Goal: Information Seeking & Learning: Check status

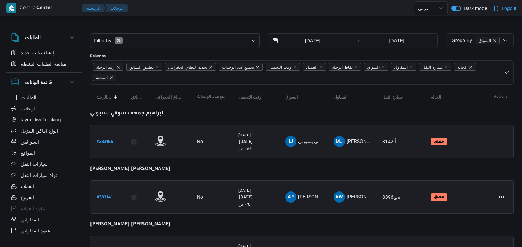
select select "ar"
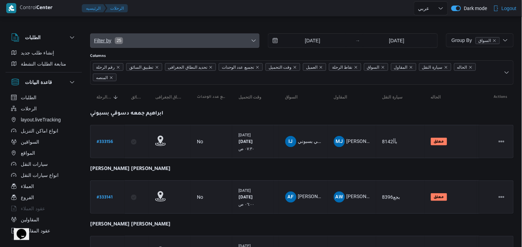
click at [150, 35] on span "Filter by 25" at bounding box center [174, 41] width 169 height 14
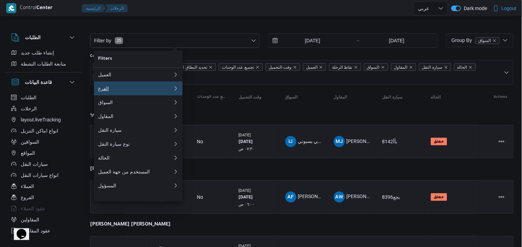
click at [130, 89] on div "الفرع" at bounding box center [134, 89] width 72 height 6
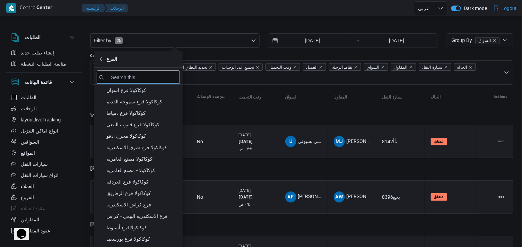
click at [167, 24] on div at bounding box center [301, 27] width 423 height 11
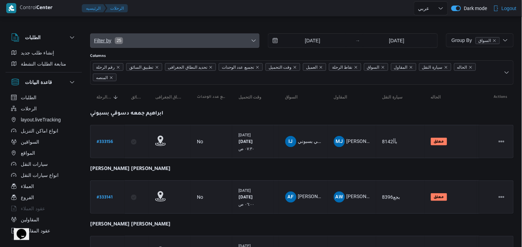
click at [162, 46] on span "Filter by 25" at bounding box center [174, 41] width 169 height 14
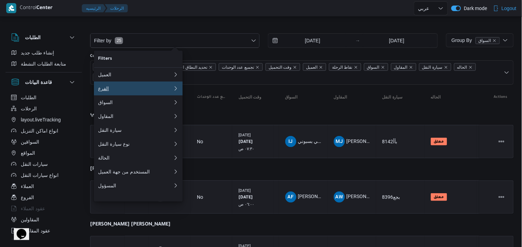
click at [153, 95] on button "الفرع 0" at bounding box center [138, 88] width 89 height 14
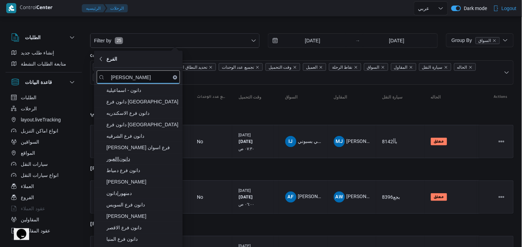
type input "[PERSON_NAME]"
click at [142, 153] on span "دانون|العبور" at bounding box center [138, 158] width 83 height 11
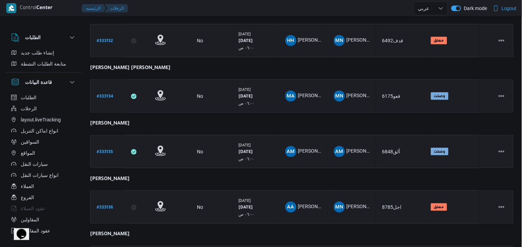
scroll to position [275, 0]
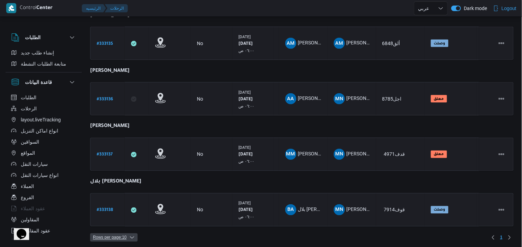
click at [122, 234] on span "Rows per page : 10" at bounding box center [110, 237] width 34 height 8
click at [123, 219] on span "20 rows" at bounding box center [123, 217] width 22 height 6
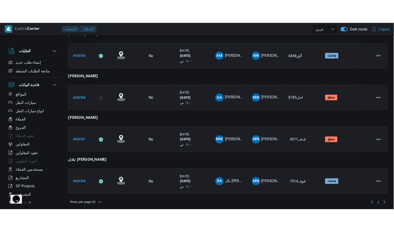
scroll to position [74, 0]
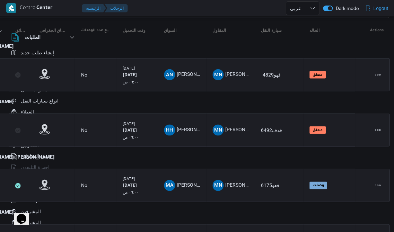
scroll to position [77, 0]
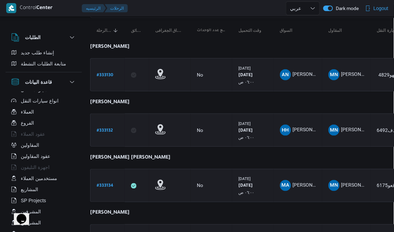
click at [16, 220] on icon "Opens Chat This icon Opens the chat window." at bounding box center [21, 218] width 11 height 11
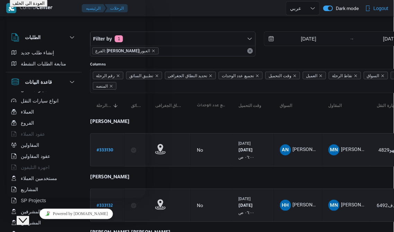
scroll to position [0, 0]
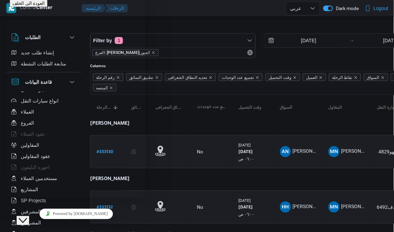
click at [18, 216] on div "Close Chat This icon closes the chat window." at bounding box center [22, 220] width 8 height 8
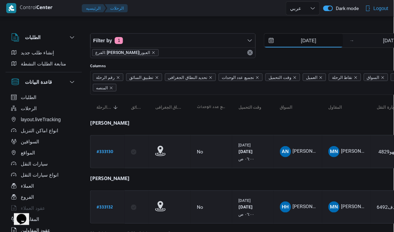
click at [269, 39] on input "[DATE]" at bounding box center [303, 41] width 79 height 14
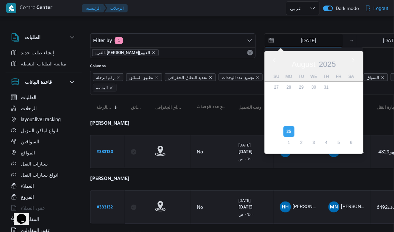
click at [274, 43] on input "[DATE]" at bounding box center [303, 41] width 79 height 14
click at [369, 38] on input "[DATE]" at bounding box center [390, 41] width 69 height 14
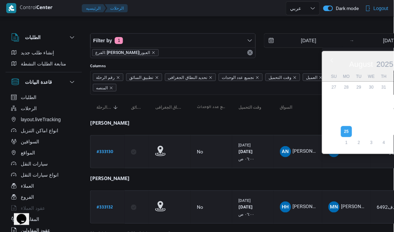
click at [345, 23] on div at bounding box center [298, 27] width 416 height 11
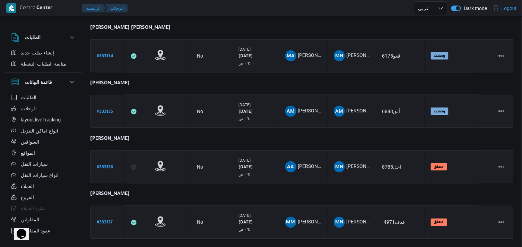
scroll to position [275, 0]
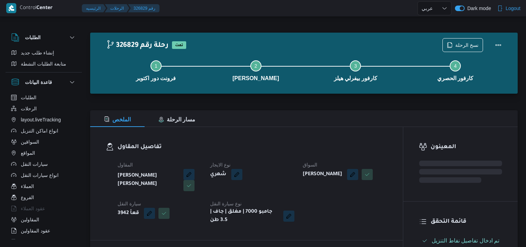
select select "ar"
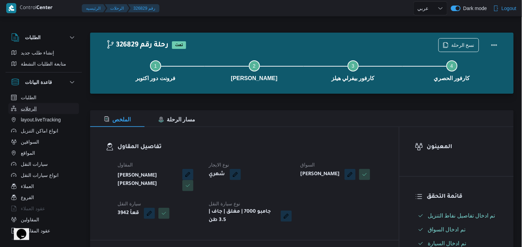
click at [22, 108] on span "الرحلات" at bounding box center [29, 108] width 16 height 8
select select "ar"
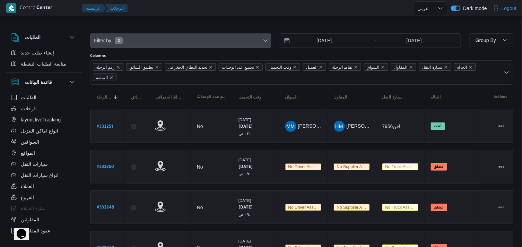
click at [260, 39] on span "Filter by 0" at bounding box center [180, 41] width 181 height 14
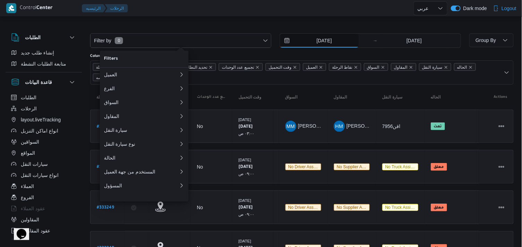
click at [300, 39] on input "[DATE]" at bounding box center [319, 41] width 79 height 14
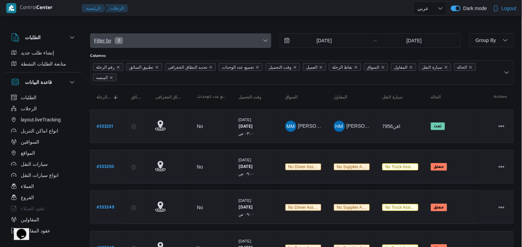
click at [265, 43] on icon "button" at bounding box center [266, 41] width 6 height 6
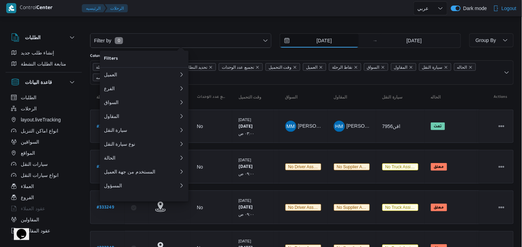
click at [307, 46] on input "[DATE]" at bounding box center [319, 41] width 79 height 14
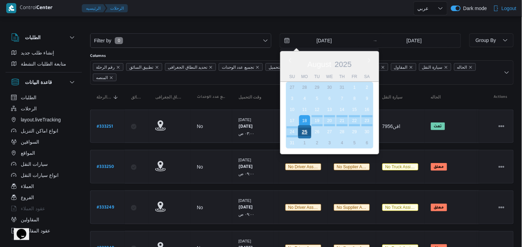
click at [302, 131] on div "25" at bounding box center [304, 131] width 13 height 13
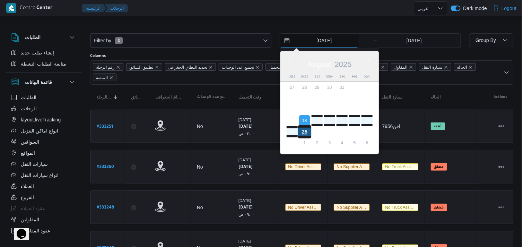
type input "[DATE]"
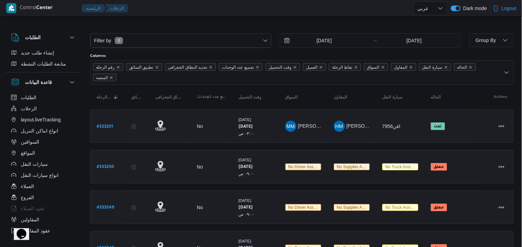
click at [262, 49] on div "Filter by 0 [DATE] → [DATE]" at bounding box center [275, 40] width 379 height 23
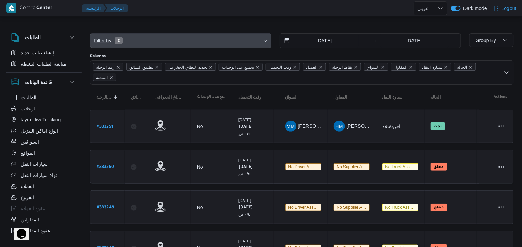
click at [254, 36] on span "Filter by 0" at bounding box center [180, 41] width 181 height 14
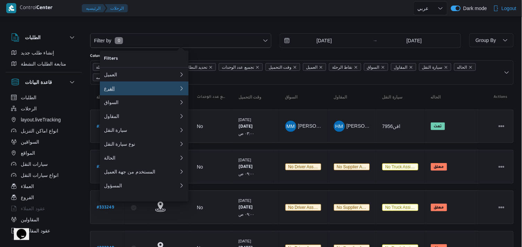
click at [143, 85] on button "الفرع" at bounding box center [144, 88] width 89 height 14
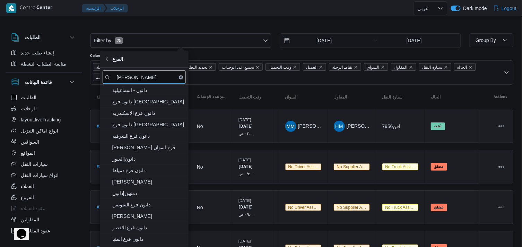
type input "[PERSON_NAME]"
click at [166, 159] on span "دانون|العبور" at bounding box center [148, 159] width 72 height 8
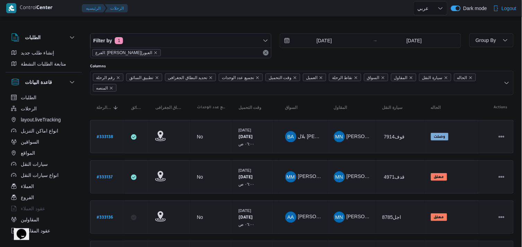
click at [178, 29] on div "Filter by 1 الفرع: دانون|العبور [DATE] → [DATE]" at bounding box center [275, 45] width 379 height 33
click at [487, 44] on span "Group By" at bounding box center [491, 40] width 39 height 14
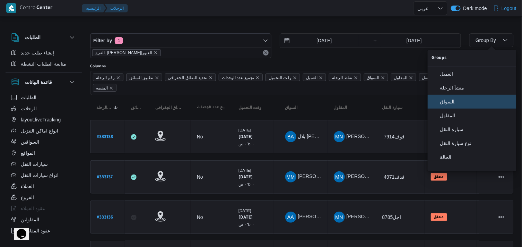
click at [468, 108] on button "السواق" at bounding box center [472, 102] width 89 height 14
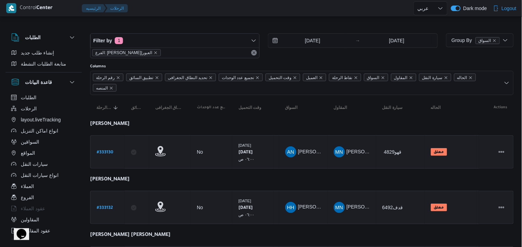
click at [53, 37] on button "الطلبات" at bounding box center [43, 37] width 65 height 8
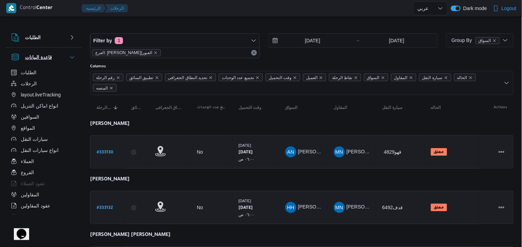
click at [60, 54] on button "قاعدة البيانات" at bounding box center [43, 57] width 65 height 8
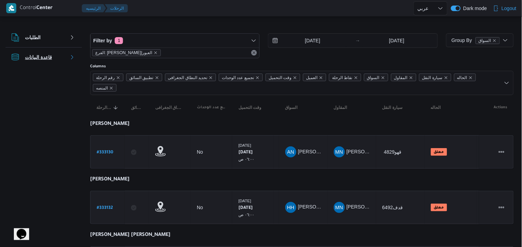
click at [60, 54] on button "قاعدة البيانات" at bounding box center [43, 57] width 65 height 8
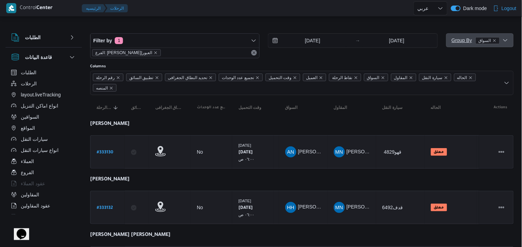
click at [511, 44] on button "Group By السواق" at bounding box center [480, 40] width 68 height 14
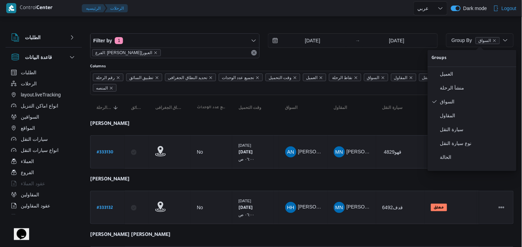
click at [414, 64] on div "Columns" at bounding box center [301, 67] width 423 height 6
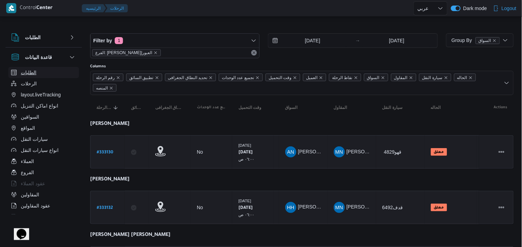
click at [54, 73] on button "الطلبات" at bounding box center [43, 72] width 71 height 11
select select "ar"
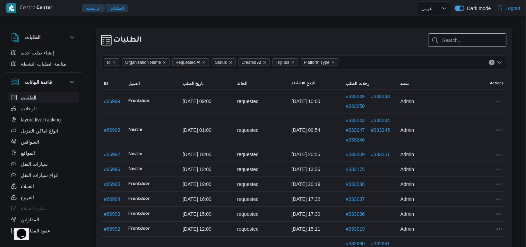
click at [57, 95] on button "الطلبات" at bounding box center [43, 97] width 71 height 11
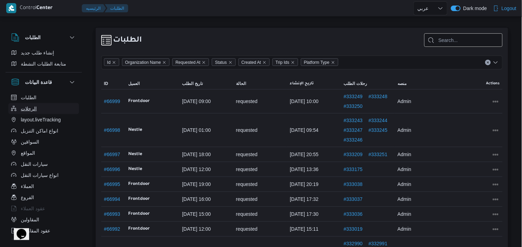
click at [56, 106] on button "الرحلات" at bounding box center [43, 108] width 71 height 11
select select "ar"
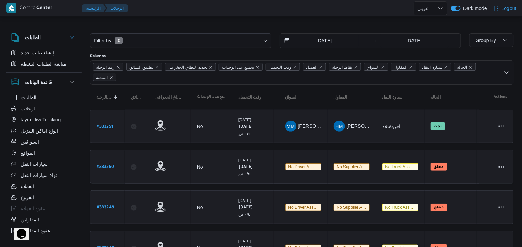
click at [36, 41] on h3 "الطلبات" at bounding box center [33, 37] width 16 height 8
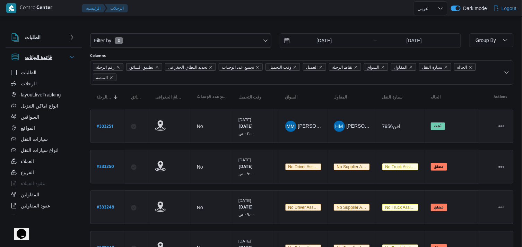
click at [32, 58] on h3 "قاعدة البيانات" at bounding box center [38, 57] width 27 height 8
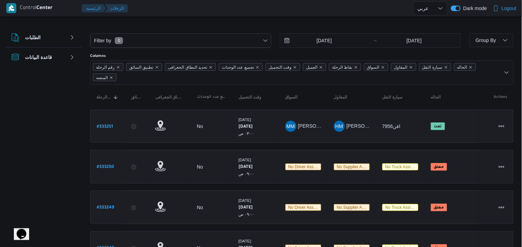
click at [36, 46] on div "الطلبات" at bounding box center [44, 37] width 76 height 19
click at [37, 54] on h3 "قاعدة البيانات" at bounding box center [38, 57] width 27 height 8
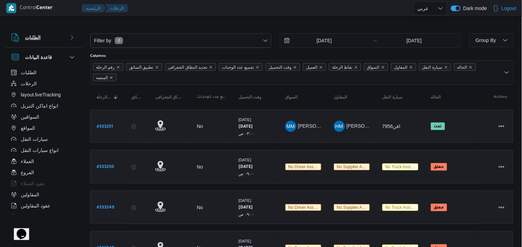
click at [38, 33] on h3 "الطلبات" at bounding box center [33, 37] width 16 height 8
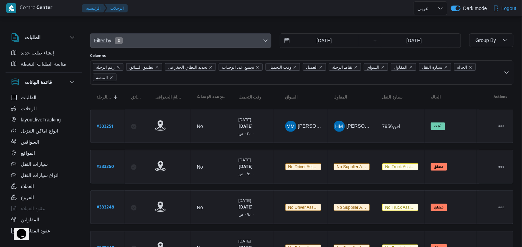
click at [213, 46] on span "Filter by 0" at bounding box center [180, 41] width 181 height 14
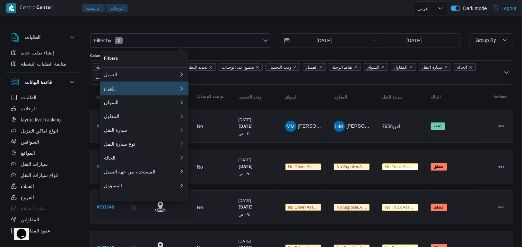
click at [158, 91] on div "الفرع" at bounding box center [141, 89] width 75 height 6
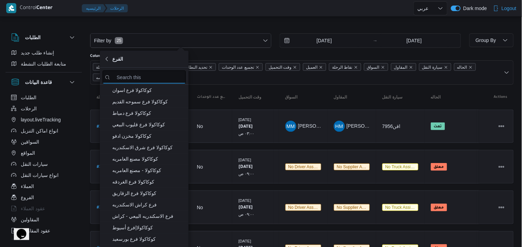
click at [150, 78] on input "search filters" at bounding box center [144, 77] width 83 height 14
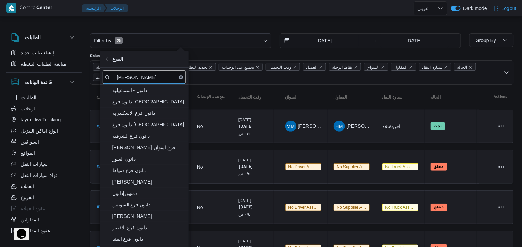
type input "[PERSON_NAME]"
click at [132, 157] on span "دانون|العبور" at bounding box center [148, 159] width 72 height 8
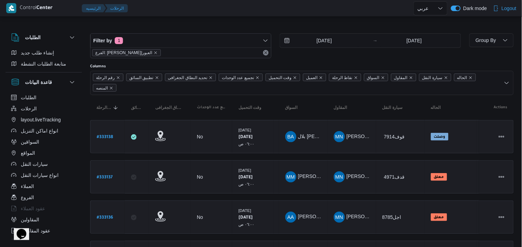
click at [164, 52] on div "الفرع: [PERSON_NAME]|العبور" at bounding box center [180, 52] width 181 height 10
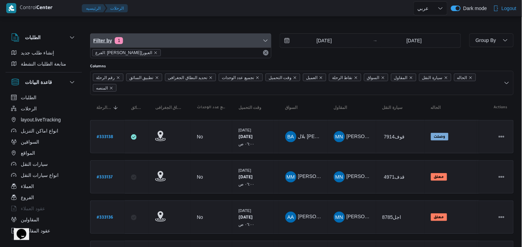
click at [164, 38] on span "Filter by 1" at bounding box center [180, 41] width 181 height 14
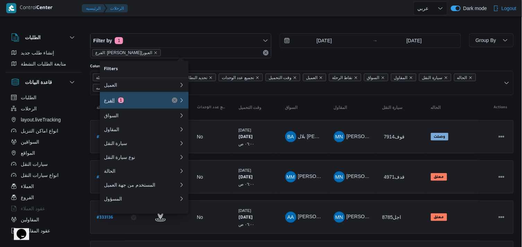
click at [153, 103] on div "الفرع 1" at bounding box center [133, 100] width 58 height 6
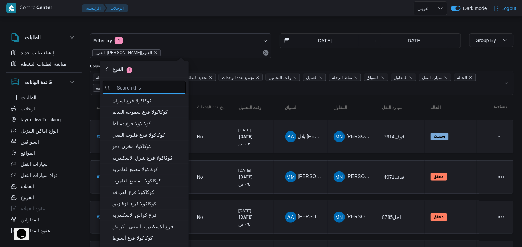
click at [137, 83] on input "search filters" at bounding box center [144, 88] width 83 height 14
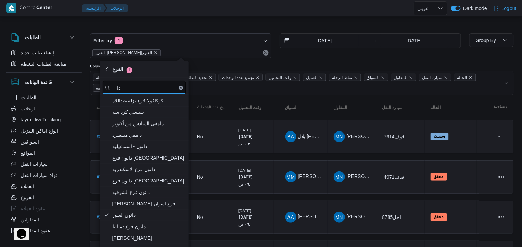
type input "د"
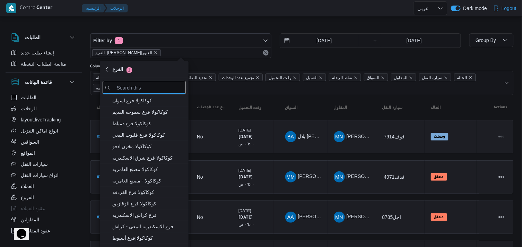
click at [143, 28] on div at bounding box center [301, 27] width 423 height 11
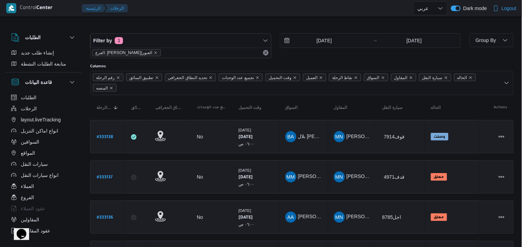
click at [105, 50] on span "الفرع: [PERSON_NAME]|العبور" at bounding box center [123, 53] width 57 height 6
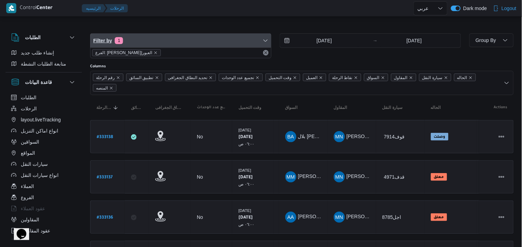
click at [107, 41] on span "Filter by" at bounding box center [102, 40] width 19 height 8
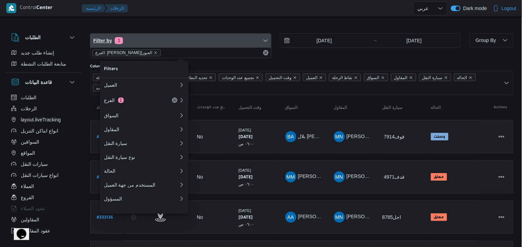
click at [172, 46] on span "Filter by 1" at bounding box center [180, 41] width 181 height 14
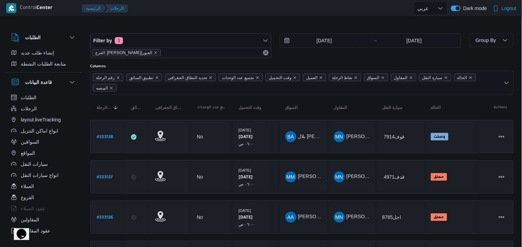
click at [185, 33] on div "Filter by 1 الفرع: دانون|العبور [DATE] → [DATE]" at bounding box center [275, 45] width 379 height 33
click at [330, 44] on input "[DATE]" at bounding box center [319, 41] width 79 height 14
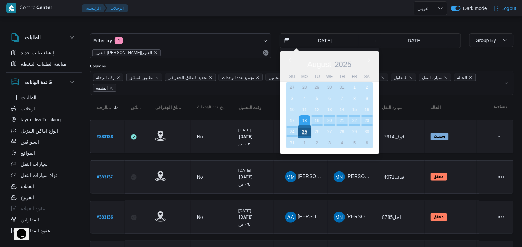
click at [302, 130] on div "25" at bounding box center [304, 131] width 13 height 13
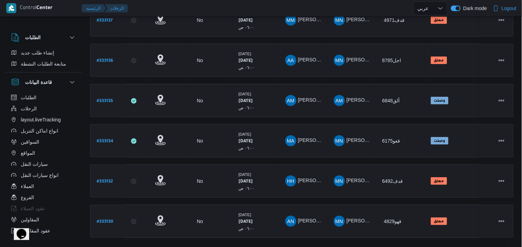
scroll to position [168, 0]
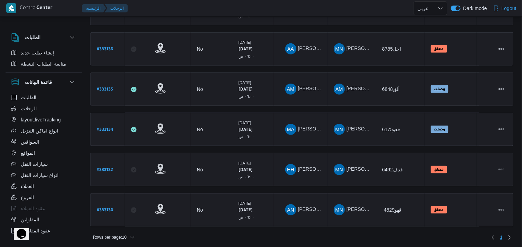
click at [300, 234] on div "Rows per page : 10 1" at bounding box center [302, 237] width 432 height 17
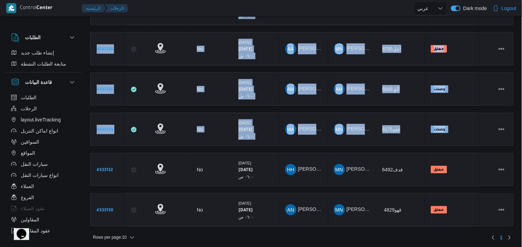
drag, startPoint x: 513, startPoint y: 146, endPoint x: 525, endPoint y: 115, distance: 32.5
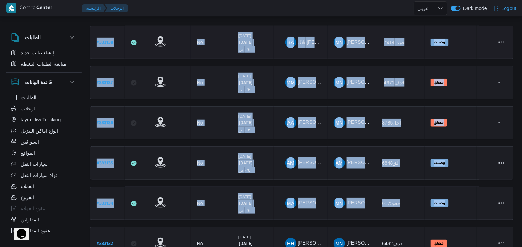
scroll to position [79, 0]
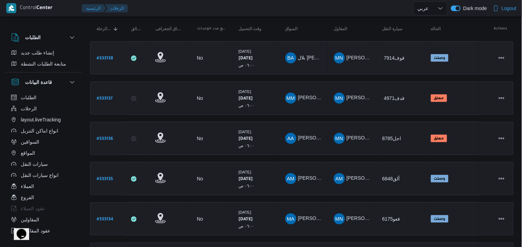
click at [487, 66] on td "Actions" at bounding box center [496, 57] width 35 height 33
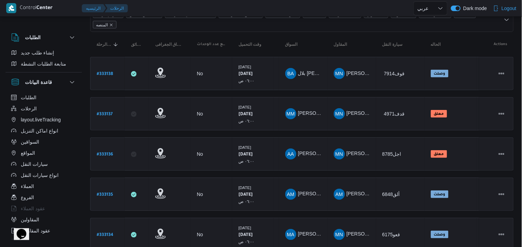
scroll to position [0, 0]
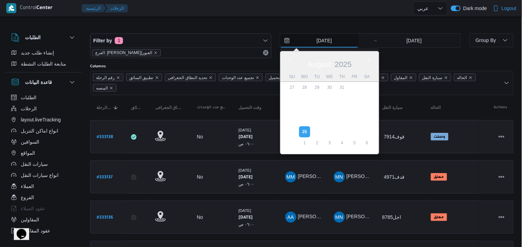
click at [289, 41] on input "[DATE]" at bounding box center [319, 41] width 79 height 14
click at [229, 23] on div at bounding box center [301, 27] width 423 height 11
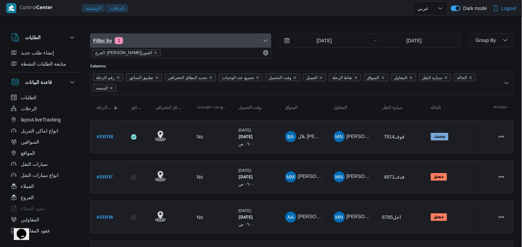
click at [162, 46] on span "Filter by 1" at bounding box center [180, 41] width 181 height 14
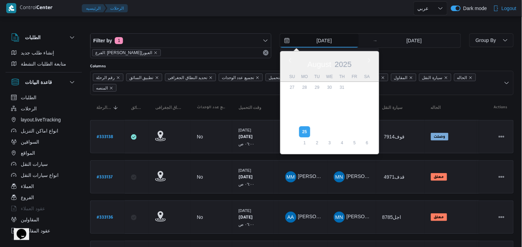
click at [306, 46] on input "[DATE]" at bounding box center [319, 41] width 79 height 14
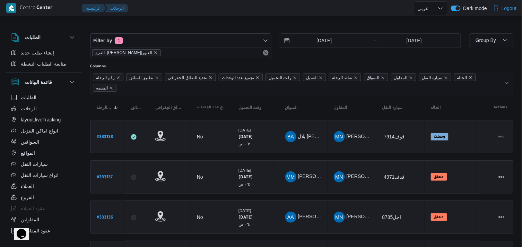
click at [150, 21] on div "Filter by 1 الفرع: دانون|العبور [DATE] → [DATE] Group By Columns رقم الرحلة تطب…" at bounding box center [257, 218] width 522 height 400
click at [341, 42] on input "[DATE]" at bounding box center [319, 41] width 79 height 14
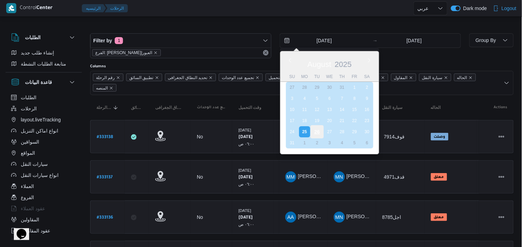
click at [313, 129] on div "26" at bounding box center [316, 131] width 13 height 13
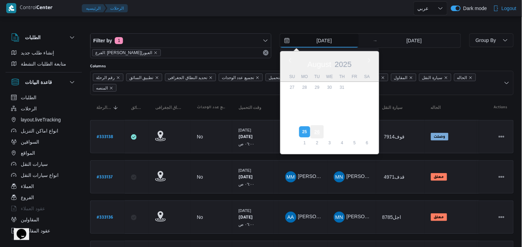
type input "[DATE]"
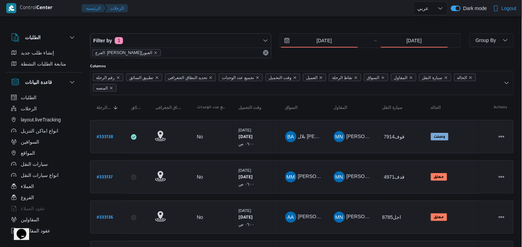
click at [395, 50] on div "[DATE] → [DATE]" at bounding box center [370, 45] width 181 height 25
click at [400, 37] on input "[DATE]" at bounding box center [414, 41] width 69 height 14
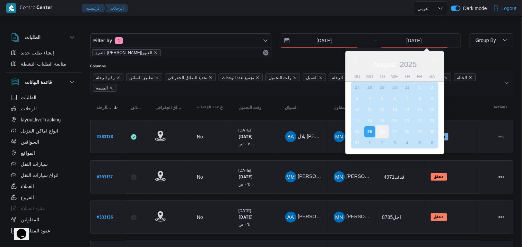
click at [386, 129] on div "26" at bounding box center [381, 131] width 13 height 13
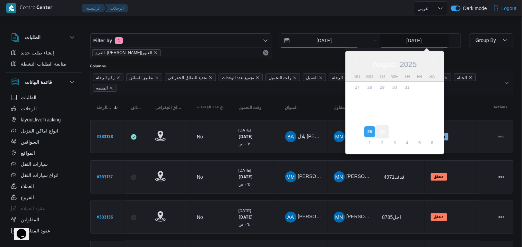
type input "[DATE]"
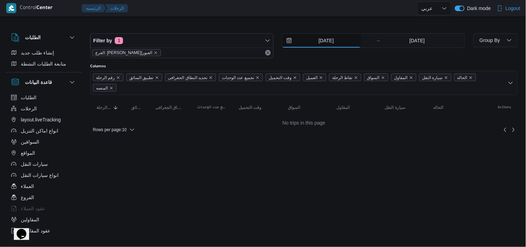
click at [326, 47] on input "[DATE]" at bounding box center [321, 41] width 79 height 14
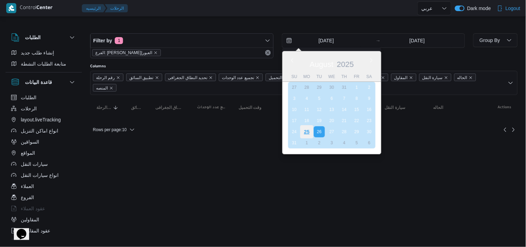
click at [305, 128] on div "25" at bounding box center [306, 131] width 13 height 13
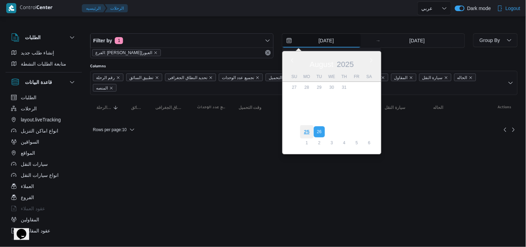
type input "[DATE]"
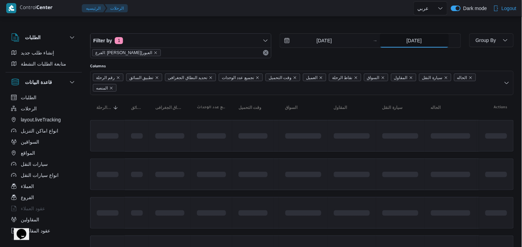
click at [407, 37] on input "[DATE]" at bounding box center [414, 41] width 69 height 14
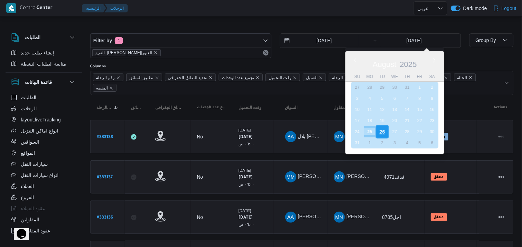
click at [378, 131] on div "26" at bounding box center [381, 131] width 13 height 13
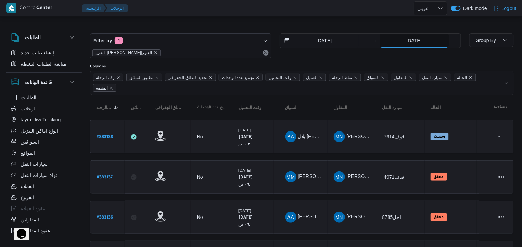
click at [399, 46] on input "[DATE]" at bounding box center [414, 41] width 69 height 14
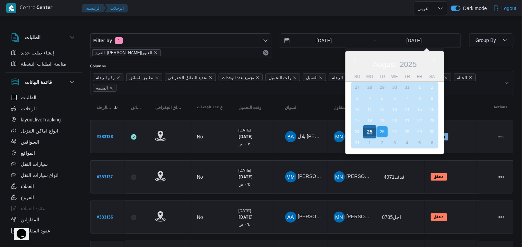
click at [365, 130] on div "25" at bounding box center [369, 131] width 13 height 13
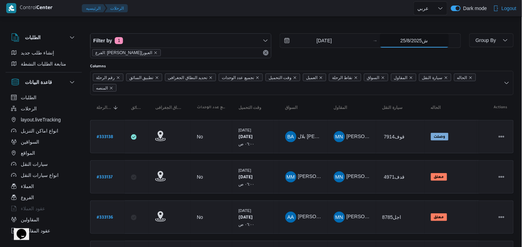
type input "25/8/2025ش"
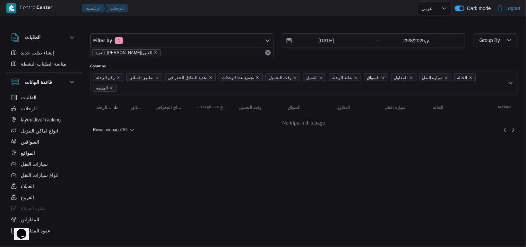
scroll to position [74, 0]
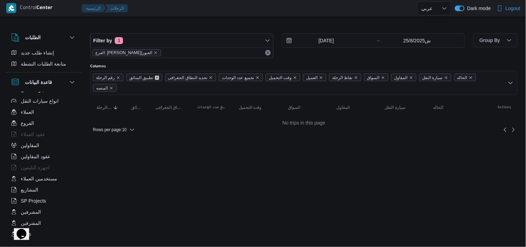
type input "[DATE]"
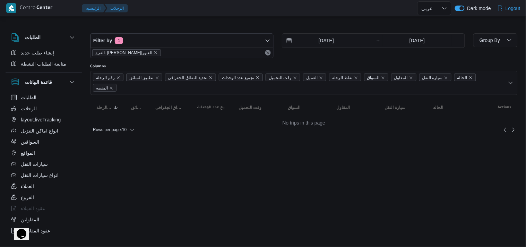
click at [219, 139] on html "Control Center الرئيسيه الرحلات English عربي Dark mode Logout الطلبات إنشاء طلب…" at bounding box center [263, 123] width 526 height 247
select select "ar"
click at [120, 125] on span "Rows per page : 10" at bounding box center [110, 129] width 34 height 8
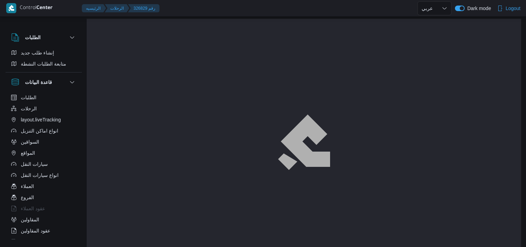
select select "ar"
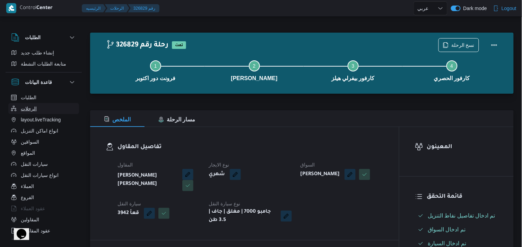
click at [39, 105] on button "الرحلات" at bounding box center [43, 108] width 71 height 11
select select "ar"
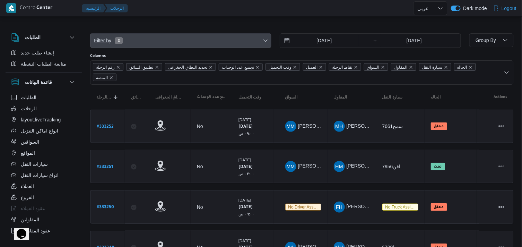
click at [185, 36] on span "Filter by 0" at bounding box center [180, 41] width 181 height 14
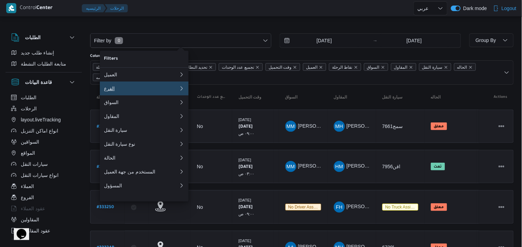
click at [161, 91] on div "الفرع" at bounding box center [141, 89] width 75 height 6
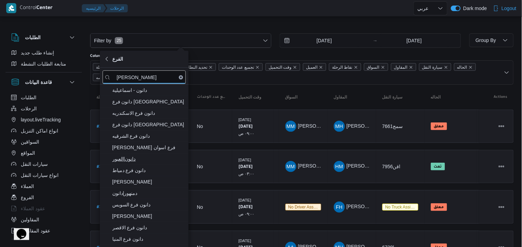
type input "[PERSON_NAME]"
click at [144, 157] on span "دانون|العبور" at bounding box center [148, 159] width 72 height 8
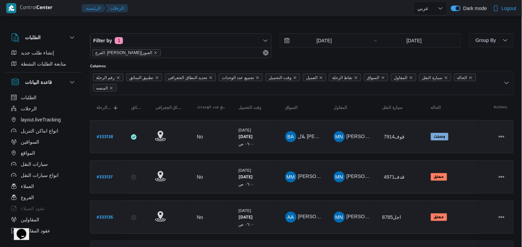
click at [149, 32] on div "Filter by 1 الفرع: دانون|العبور [DATE] → [DATE]" at bounding box center [275, 45] width 379 height 33
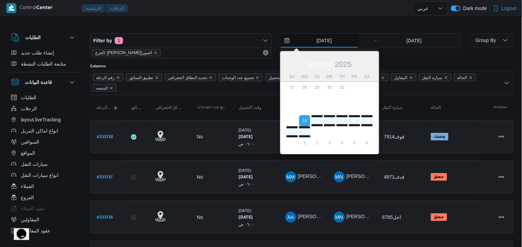
click at [307, 44] on input "[DATE]" at bounding box center [319, 41] width 79 height 14
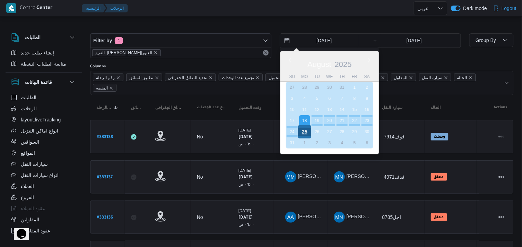
click at [305, 127] on div "25" at bounding box center [304, 131] width 13 height 13
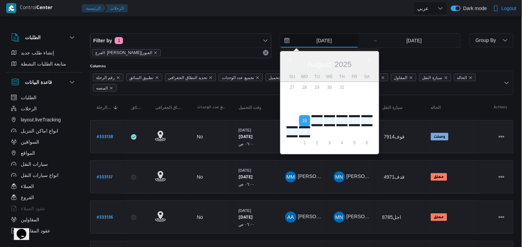
type input "[DATE]"
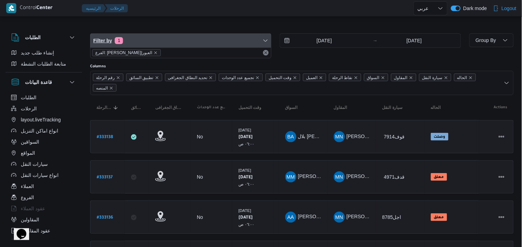
click at [189, 36] on span "Filter by 1" at bounding box center [180, 41] width 181 height 14
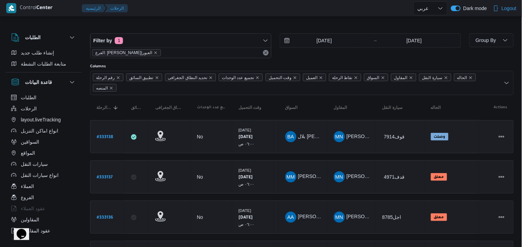
click at [175, 30] on div "Filter by 1 الفرع: دانون|العبور [DATE] → [DATE]" at bounding box center [275, 45] width 379 height 33
